Goal: Transaction & Acquisition: Purchase product/service

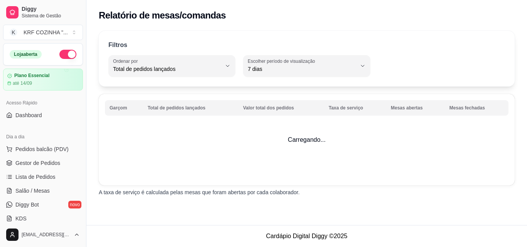
select select "TOTAL_OF_ORDERS"
select select "7"
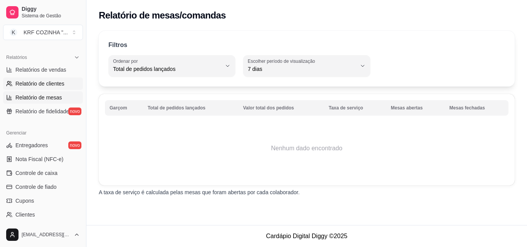
click at [44, 82] on span "Relatório de clientes" at bounding box center [39, 84] width 49 height 8
select select "30"
select select "HIGHEST_TOTAL_SPENT_WITH_ORDERS"
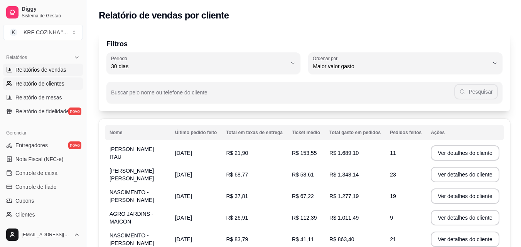
click at [47, 67] on span "Relatórios de vendas" at bounding box center [40, 70] width 51 height 8
select select "ALL"
select select "0"
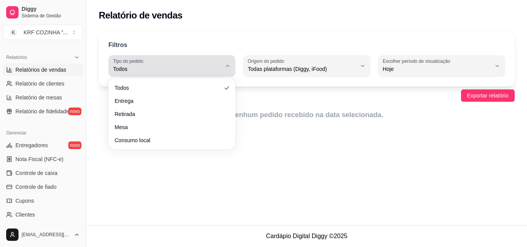
click at [226, 65] on icon "button" at bounding box center [227, 66] width 6 height 6
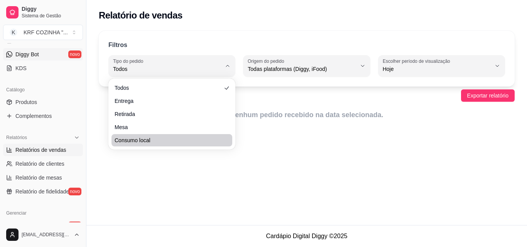
scroll to position [153, 0]
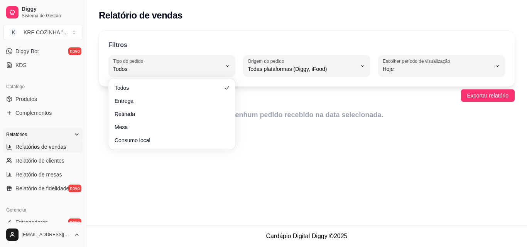
click at [74, 131] on icon at bounding box center [77, 134] width 6 height 6
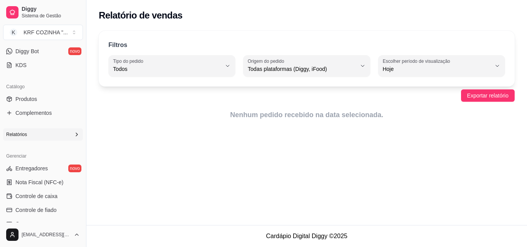
click at [74, 132] on icon at bounding box center [77, 134] width 6 height 6
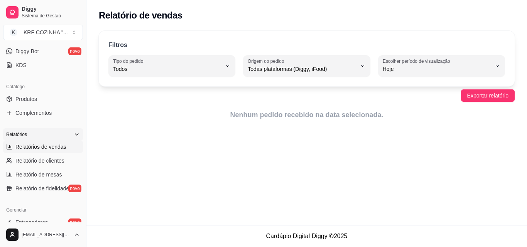
click at [41, 145] on span "Relatórios de vendas" at bounding box center [40, 147] width 51 height 8
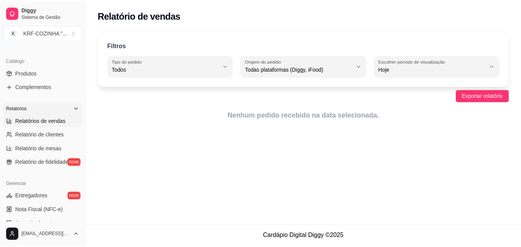
scroll to position [192, 0]
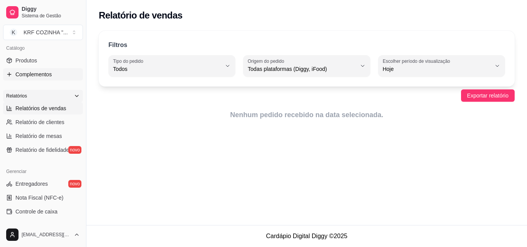
drag, startPoint x: 7, startPoint y: 104, endPoint x: 59, endPoint y: 72, distance: 61.3
click at [59, 72] on link "Complementos" at bounding box center [43, 74] width 80 height 12
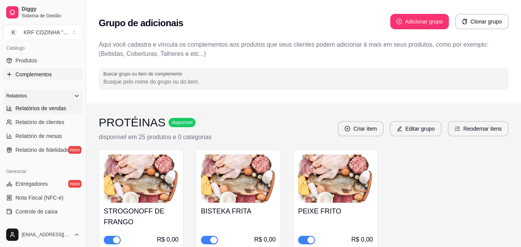
click at [53, 106] on span "Relatórios de vendas" at bounding box center [40, 108] width 51 height 8
select select "ALL"
select select "0"
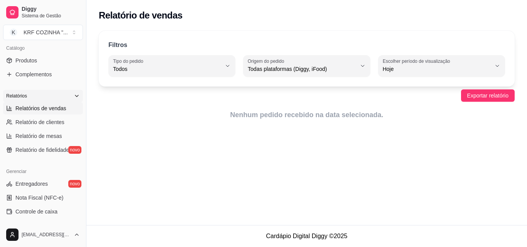
click at [52, 106] on span "Relatórios de vendas" at bounding box center [40, 108] width 51 height 8
click at [52, 104] on span "Relatórios de vendas" at bounding box center [40, 108] width 51 height 8
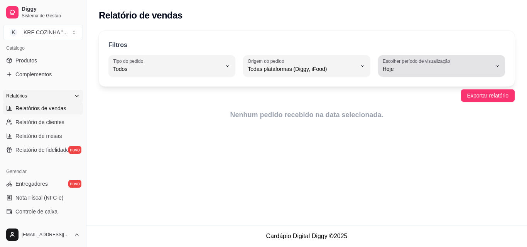
click at [497, 64] on icon "button" at bounding box center [497, 66] width 6 height 6
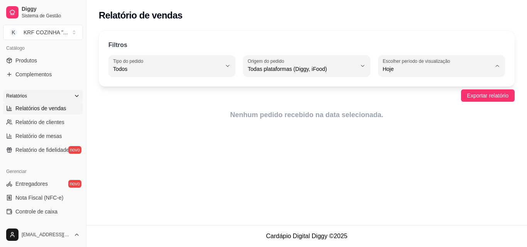
click at [440, 103] on span "Ontem" at bounding box center [437, 99] width 103 height 7
type input "1"
select select "1"
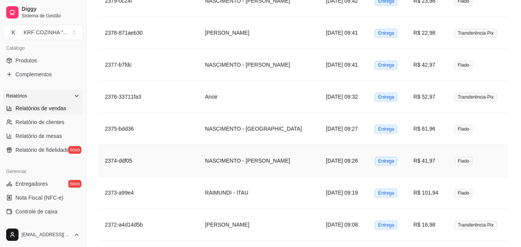
scroll to position [1206, 0]
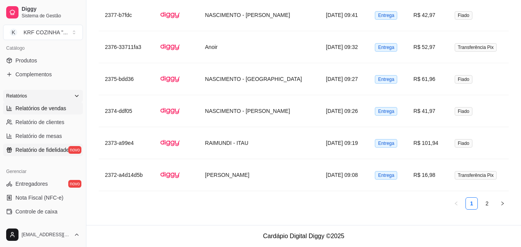
click at [39, 154] on link "Relatório de fidelidade novo" at bounding box center [43, 150] width 80 height 12
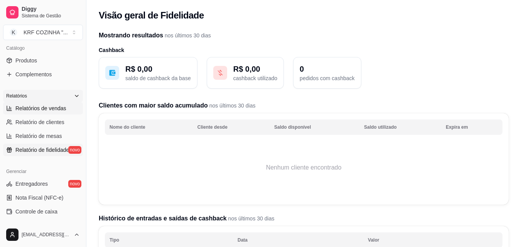
click at [23, 108] on span "Relatórios de vendas" at bounding box center [40, 108] width 51 height 8
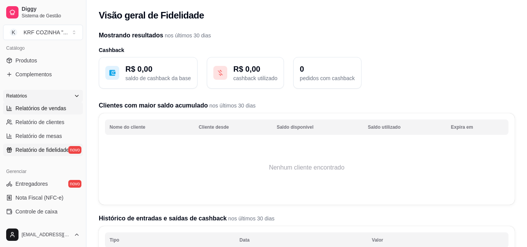
select select "ALL"
select select "0"
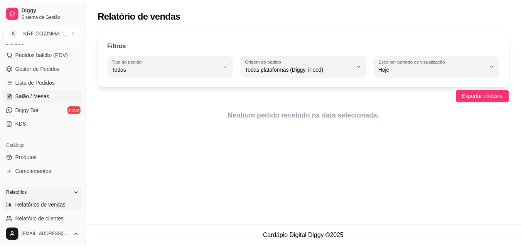
scroll to position [76, 0]
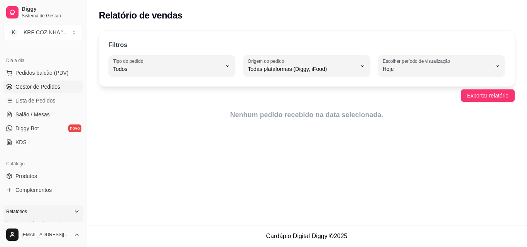
click at [42, 90] on span "Gestor de Pedidos" at bounding box center [37, 87] width 45 height 8
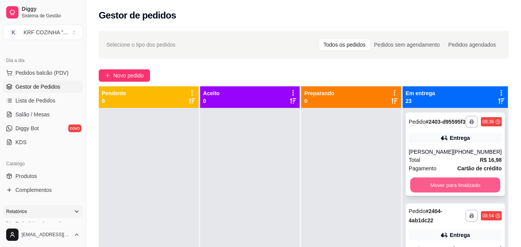
click at [443, 190] on button "Mover para finalizado" at bounding box center [455, 185] width 90 height 15
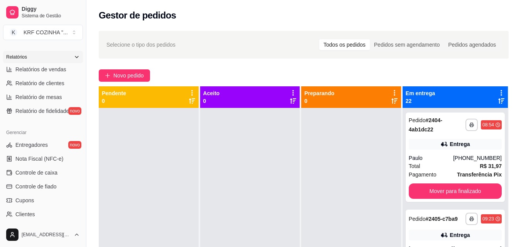
scroll to position [231, 0]
click at [47, 67] on span "Relatórios de vendas" at bounding box center [40, 70] width 51 height 8
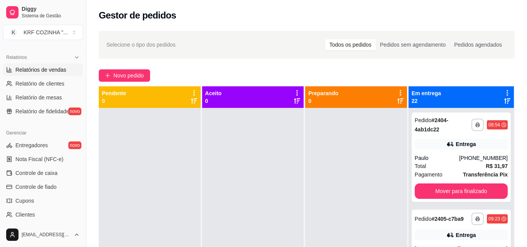
select select "ALL"
select select "0"
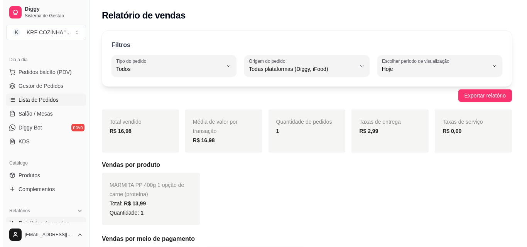
scroll to position [76, 0]
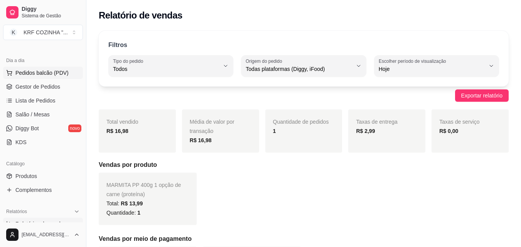
click at [41, 72] on span "Pedidos balcão (PDV)" at bounding box center [41, 73] width 53 height 8
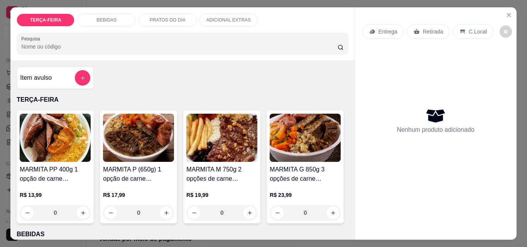
click at [217, 167] on h4 "MARMITA M 750g 2 opções de carne (proteína)" at bounding box center [221, 174] width 71 height 19
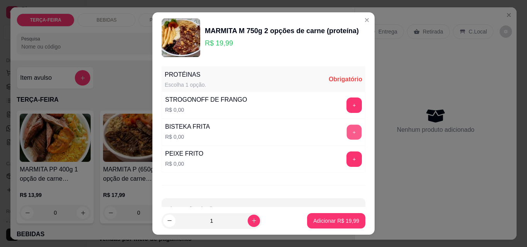
click at [347, 129] on button "+" at bounding box center [354, 132] width 15 height 15
click at [346, 156] on button "+" at bounding box center [353, 159] width 15 height 15
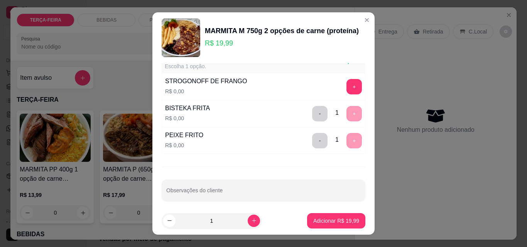
scroll to position [24, 0]
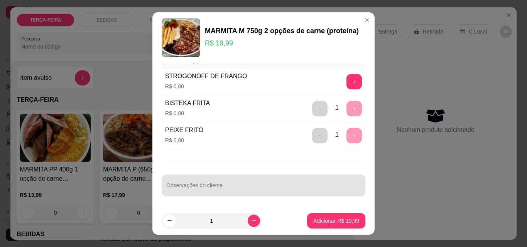
click at [248, 187] on input "Observações do cliente" at bounding box center [263, 189] width 194 height 8
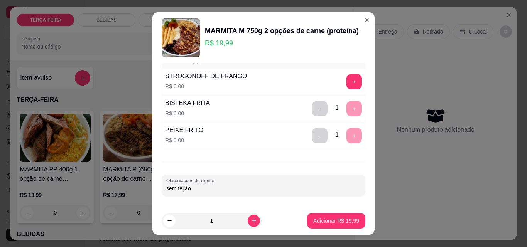
type input "sem feijão"
click at [322, 220] on p "Adicionar R$ 19,99" at bounding box center [336, 220] width 45 height 7
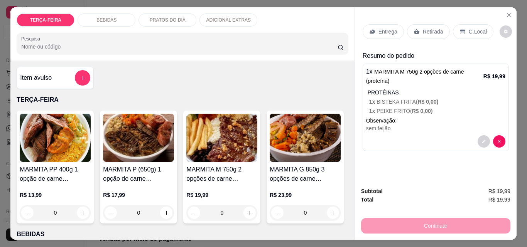
click at [381, 30] on p "Entrega" at bounding box center [387, 32] width 19 height 8
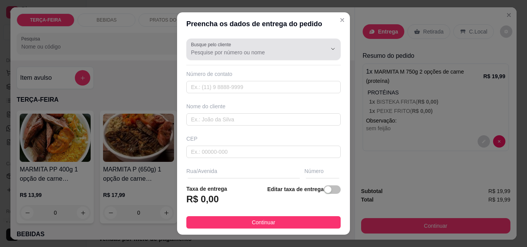
click at [249, 51] on input "Busque pelo cliente" at bounding box center [252, 53] width 123 height 8
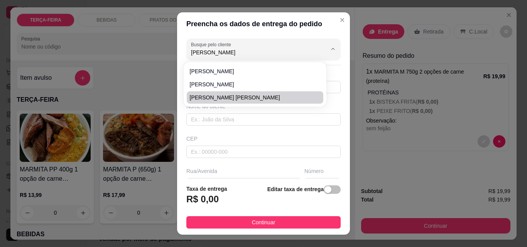
click at [235, 99] on span "[PERSON_NAME] [PERSON_NAME]" at bounding box center [251, 98] width 123 height 8
type input "[PERSON_NAME] [PERSON_NAME]"
type input "47996239906"
type input "[PERSON_NAME] [PERSON_NAME]"
type input "AV [PERSON_NAME]"
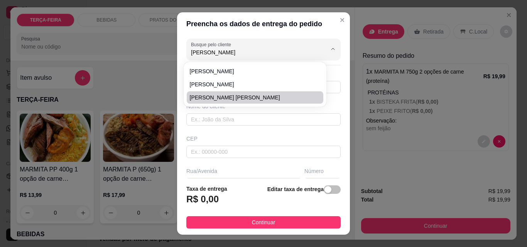
type input "2920"
type input "ITAJAI"
type input "FRENTE KAWASAKI MOTOS -"
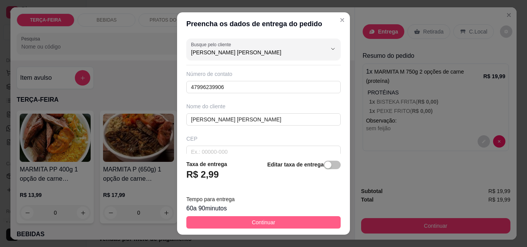
type input "[PERSON_NAME] [PERSON_NAME]"
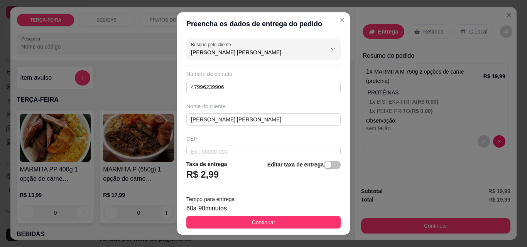
click at [253, 220] on span "Continuar" at bounding box center [264, 222] width 24 height 8
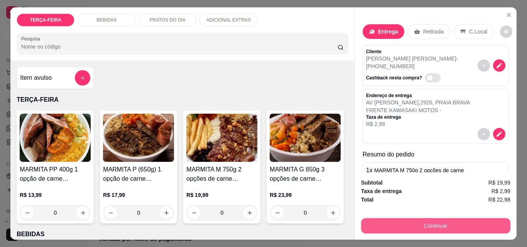
click at [441, 224] on button "Continuar" at bounding box center [435, 225] width 149 height 15
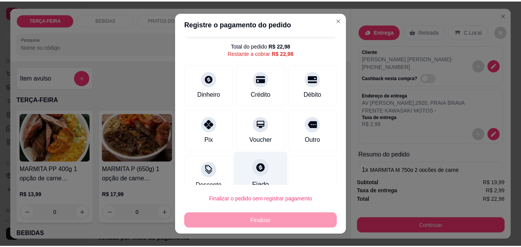
scroll to position [31, 0]
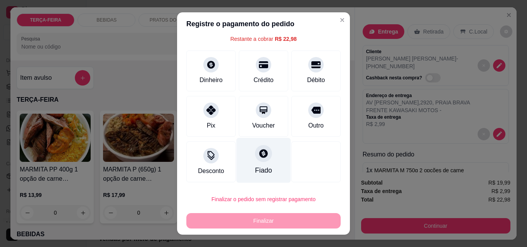
click at [259, 156] on icon at bounding box center [263, 153] width 8 height 8
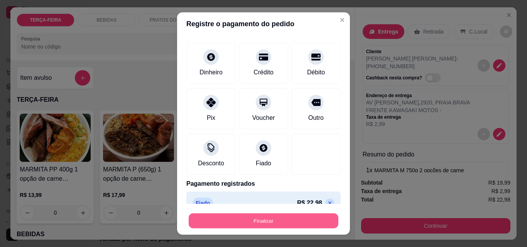
click at [267, 221] on button "Finalizar" at bounding box center [264, 221] width 150 height 15
click at [267, 221] on div "Finalizar" at bounding box center [263, 220] width 154 height 15
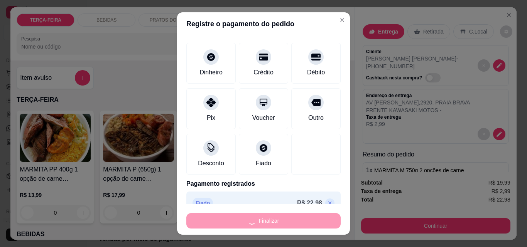
type input "-R$ 22,98"
